Goal: Register for event/course: Sign up to attend an event or enroll in a course

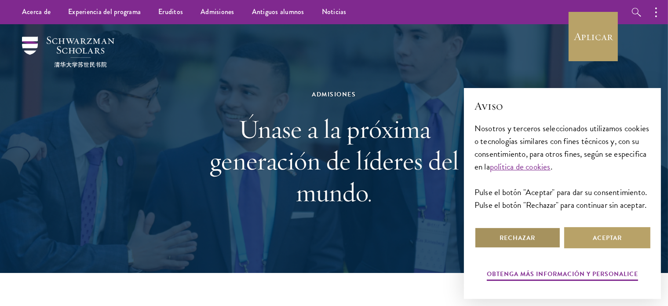
click at [549, 246] on button "Rechazar" at bounding box center [518, 237] width 86 height 21
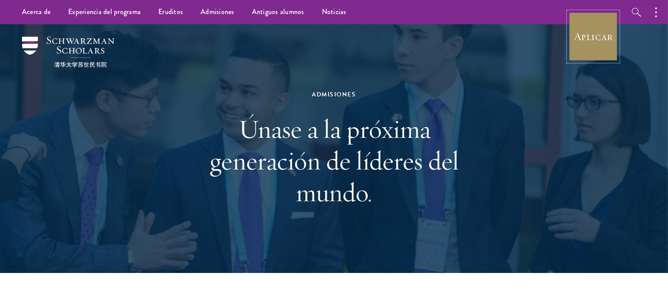
click at [586, 40] on font "Aplicar" at bounding box center [593, 36] width 39 height 14
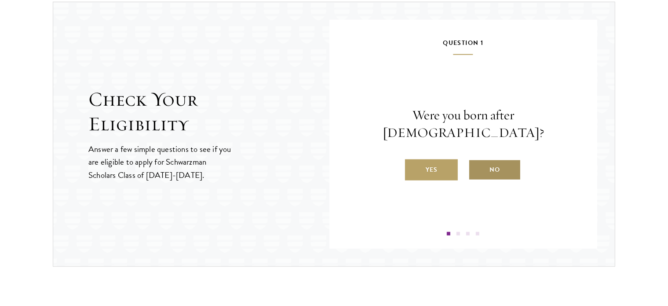
click at [500, 161] on label "No" at bounding box center [495, 169] width 53 height 21
click at [477, 161] on input "No" at bounding box center [473, 164] width 8 height 8
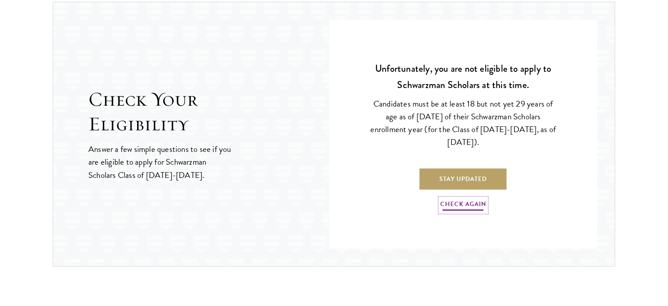
click at [483, 204] on link "Check Again" at bounding box center [464, 205] width 46 height 14
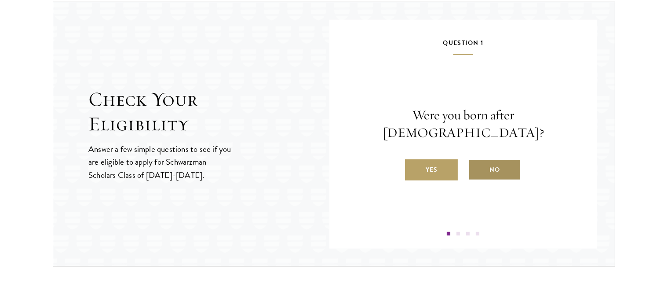
click at [493, 159] on label "No" at bounding box center [495, 169] width 53 height 21
click at [477, 160] on input "No" at bounding box center [473, 164] width 8 height 8
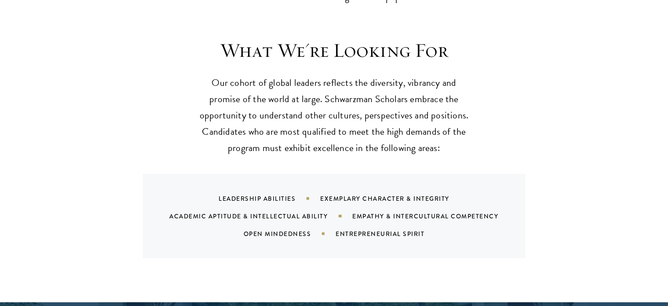
scroll to position [830, 0]
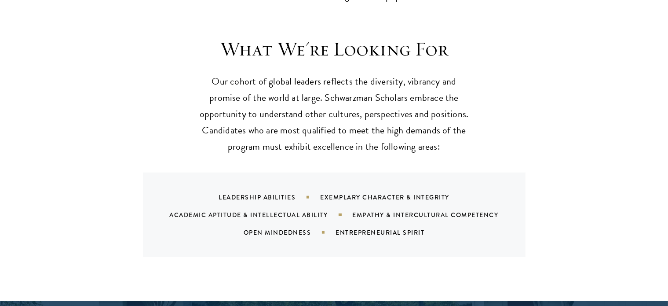
click at [409, 147] on div "What We're Looking For Our cohort of global leaders reflects the diversity, vib…" at bounding box center [334, 147] width 475 height 220
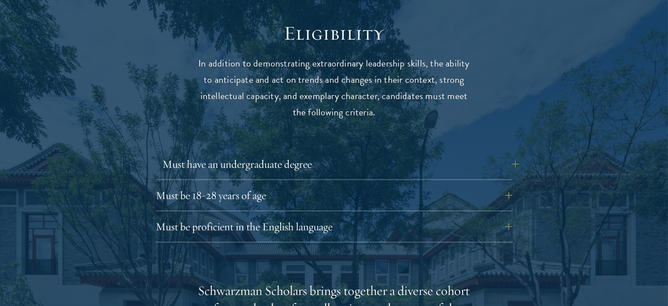
scroll to position [1154, 0]
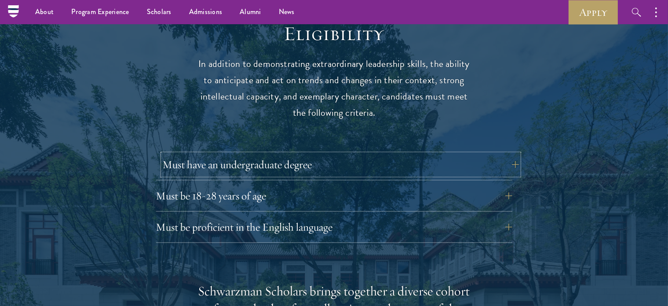
click at [340, 154] on button "Must have an undergraduate degree" at bounding box center [341, 164] width 356 height 21
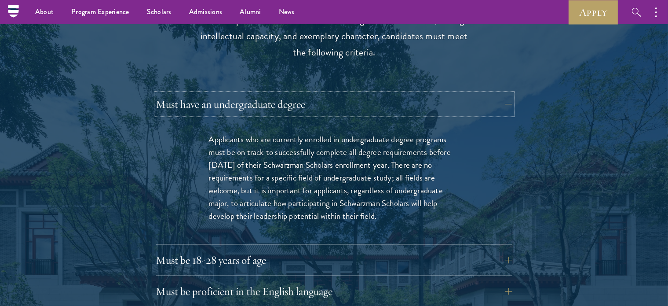
scroll to position [1214, 0]
click at [444, 281] on button "Must be proficient in the English language" at bounding box center [341, 291] width 356 height 21
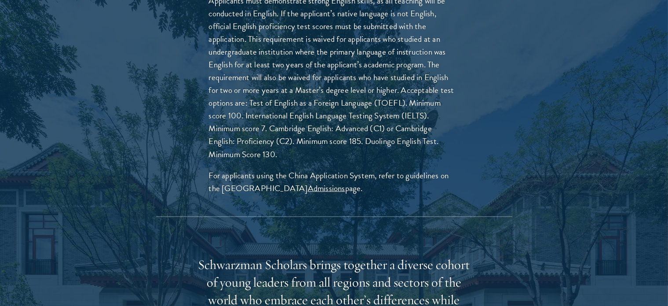
scroll to position [1415, 0]
